Goal: Check status

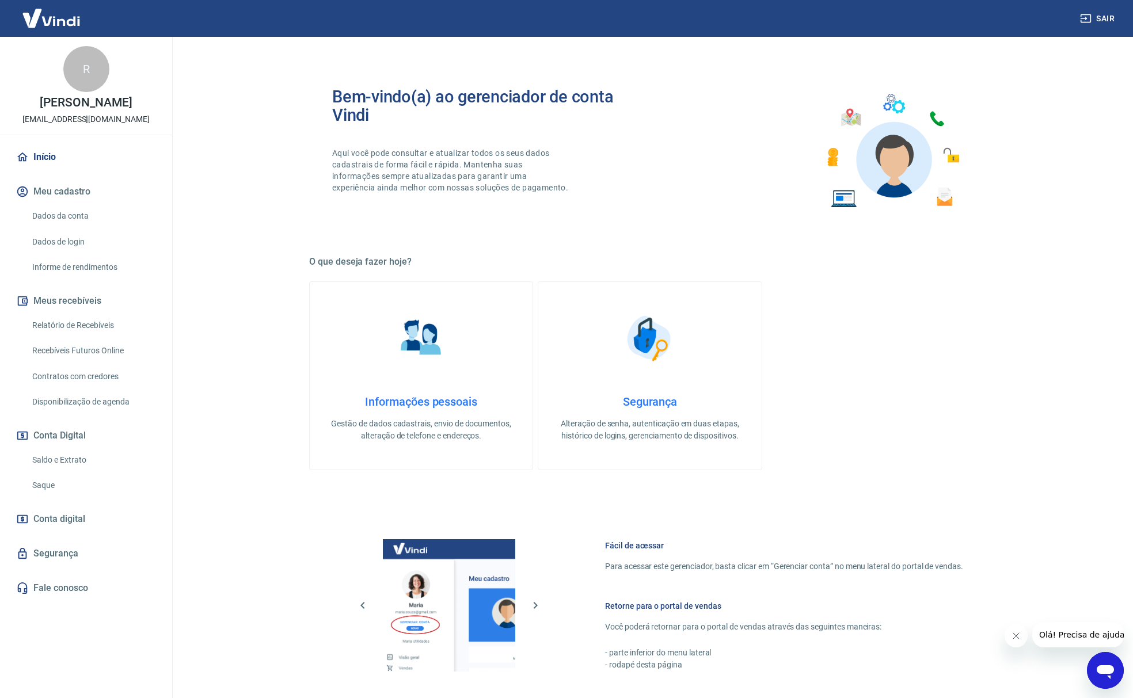
click at [74, 454] on link "Saldo e Extrato" at bounding box center [93, 460] width 131 height 24
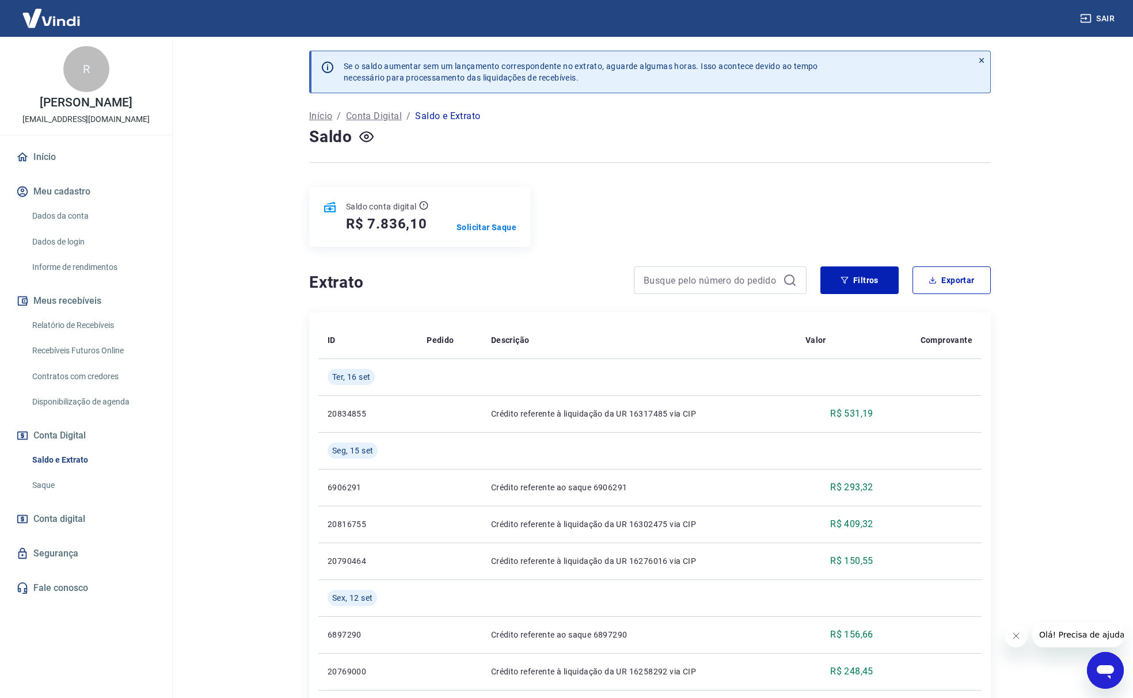
click at [707, 169] on div at bounding box center [650, 163] width 682 height 28
